Goal: Information Seeking & Learning: Learn about a topic

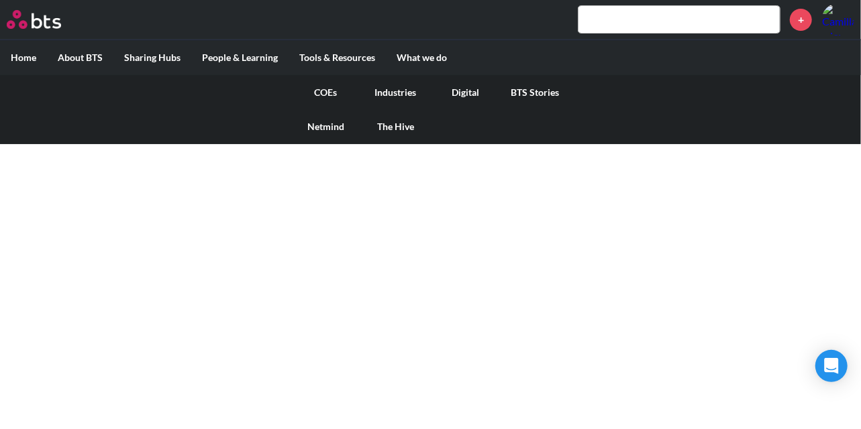
click at [332, 91] on link "COEs" at bounding box center [326, 92] width 70 height 35
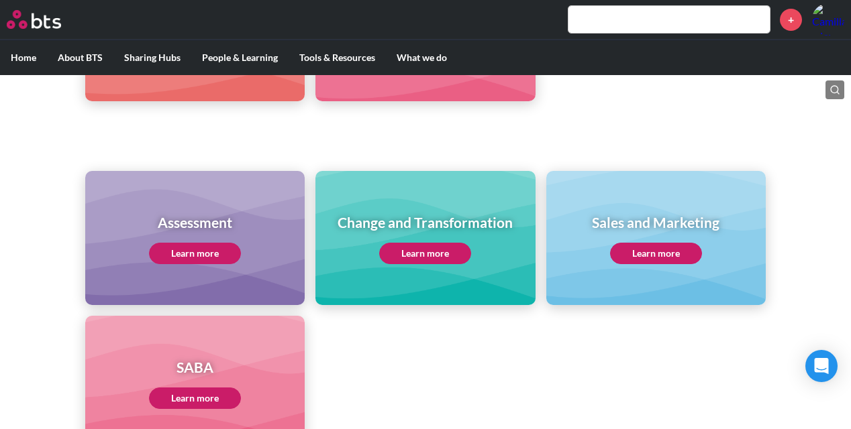
scroll to position [499, 0]
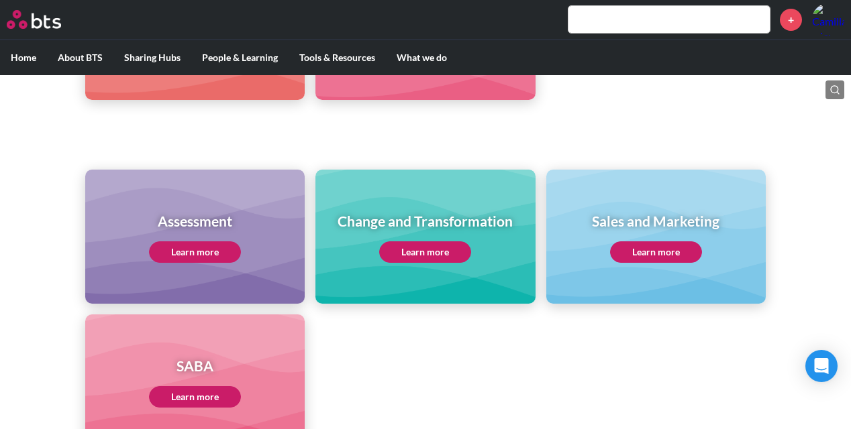
click at [172, 261] on link "Learn more" at bounding box center [195, 252] width 92 height 21
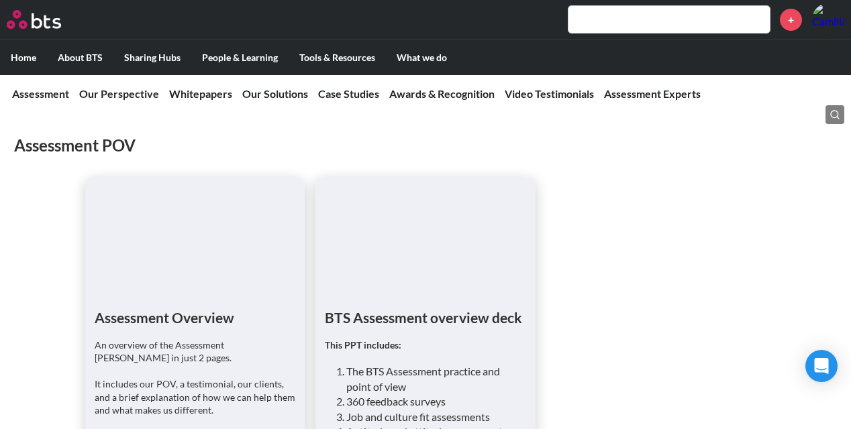
scroll to position [1024, 0]
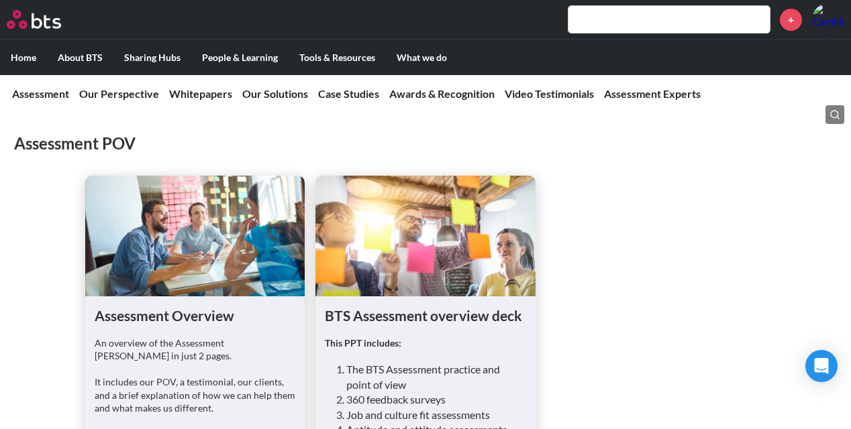
click at [356, 230] on figure at bounding box center [424, 236] width 219 height 121
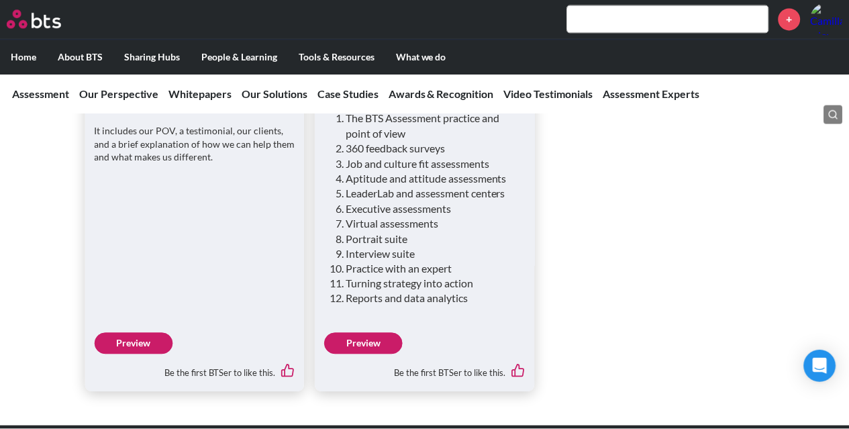
scroll to position [1278, 0]
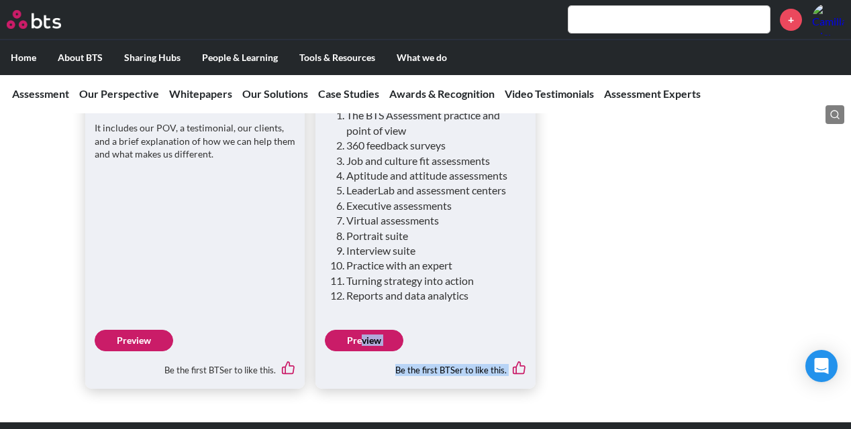
drag, startPoint x: 396, startPoint y: 390, endPoint x: 362, endPoint y: 291, distance: 104.8
click at [342, 330] on link "Preview" at bounding box center [364, 340] width 79 height 21
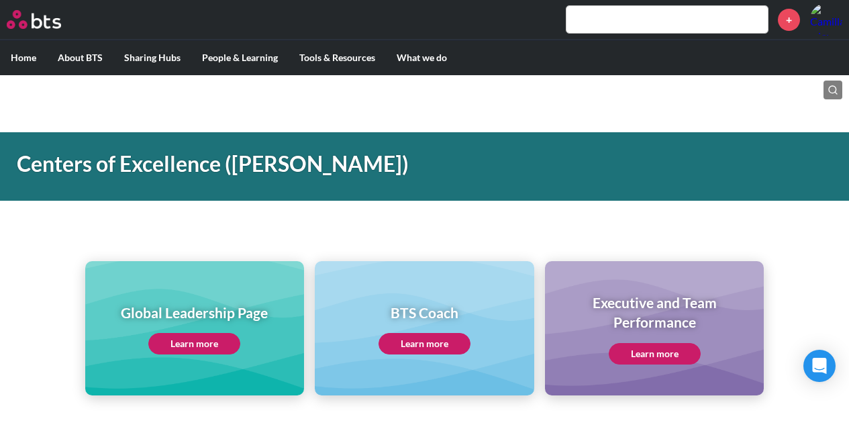
scroll to position [499, 0]
